Goal: Task Accomplishment & Management: Manage account settings

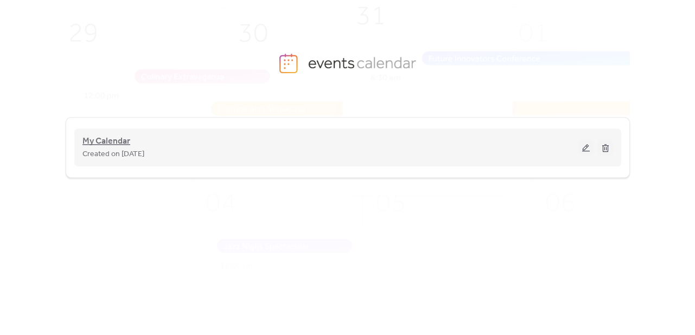
click at [92, 140] on span "My Calendar" at bounding box center [106, 141] width 48 height 13
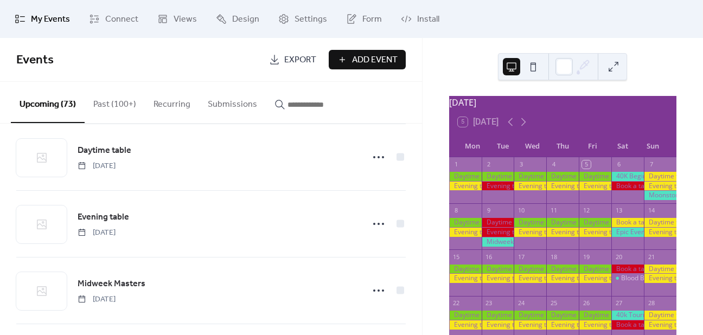
scroll to position [626, 0]
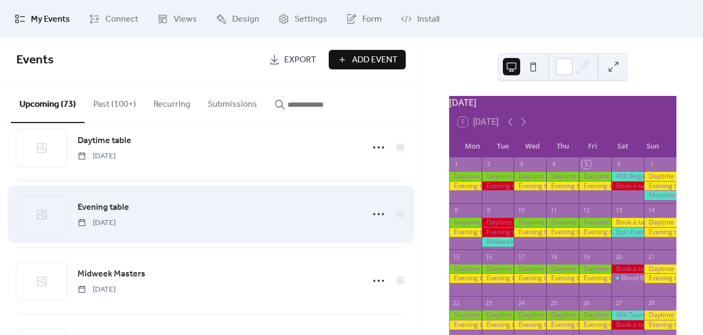
click at [190, 209] on div "Evening table [DATE]" at bounding box center [217, 215] width 279 height 28
click at [98, 204] on span "Evening table" at bounding box center [104, 207] width 52 height 13
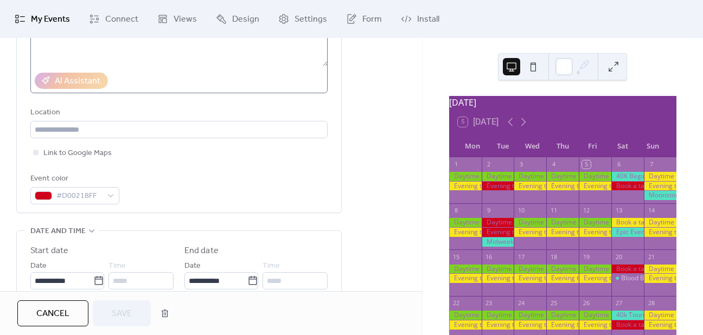
scroll to position [232, 0]
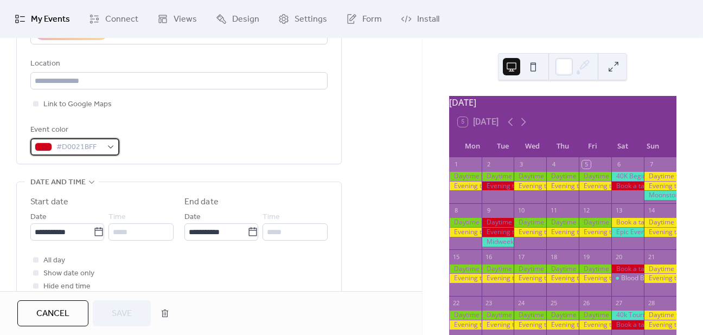
click at [110, 147] on div "#D0021BFF" at bounding box center [74, 146] width 89 height 17
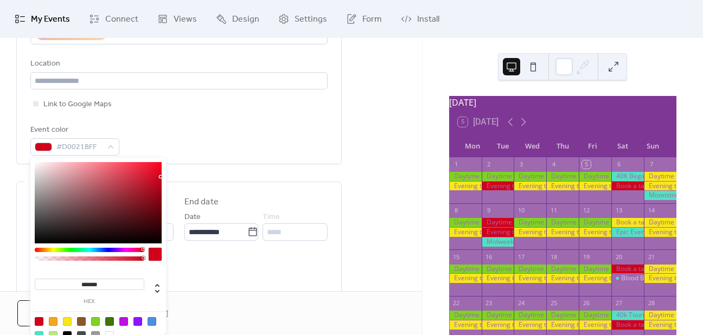
click at [52, 322] on div at bounding box center [53, 321] width 9 height 9
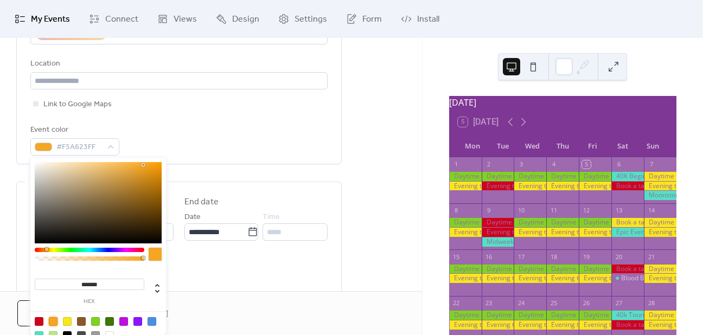
click at [65, 321] on div at bounding box center [67, 321] width 9 height 9
type input "*******"
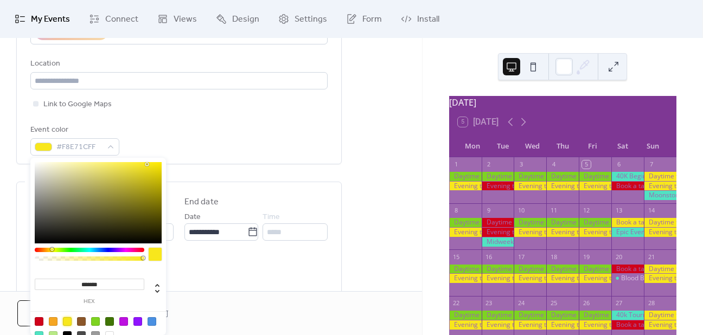
click at [2, 248] on div "**********" at bounding box center [211, 261] width 422 height 791
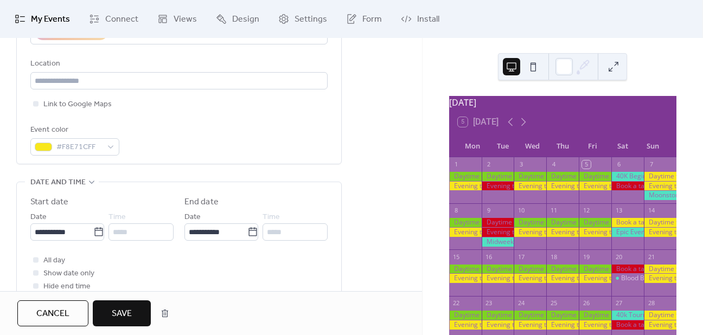
click at [119, 315] on span "Save" at bounding box center [122, 313] width 20 height 13
